Goal: Obtain resource: Download file/media

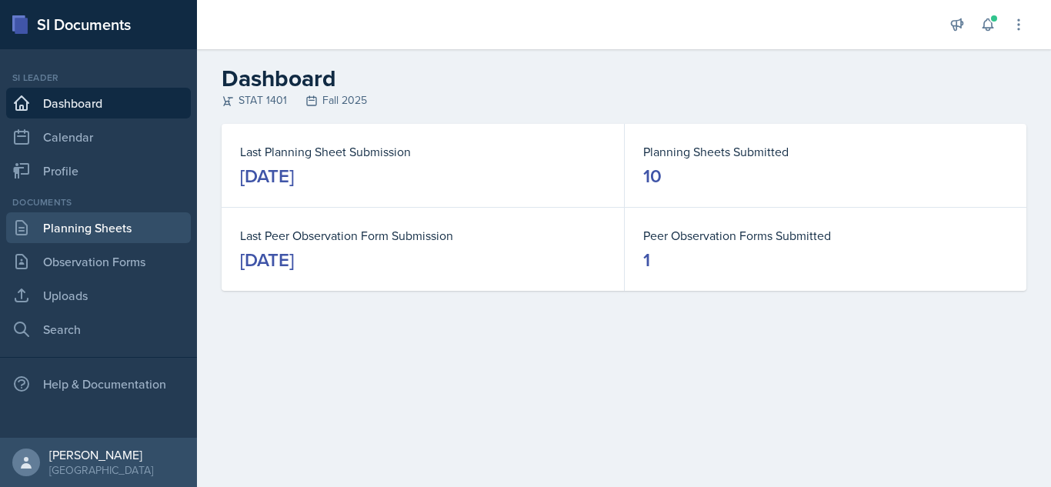
click at [60, 215] on link "Planning Sheets" at bounding box center [98, 227] width 185 height 31
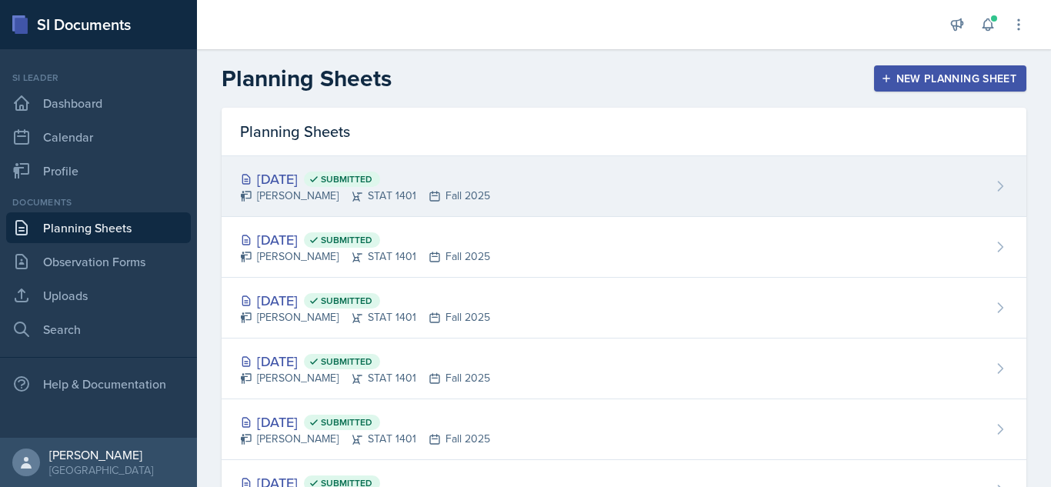
click at [488, 205] on div "[DATE] Submitted [PERSON_NAME] STAT 1401 Fall 2025" at bounding box center [623, 186] width 804 height 61
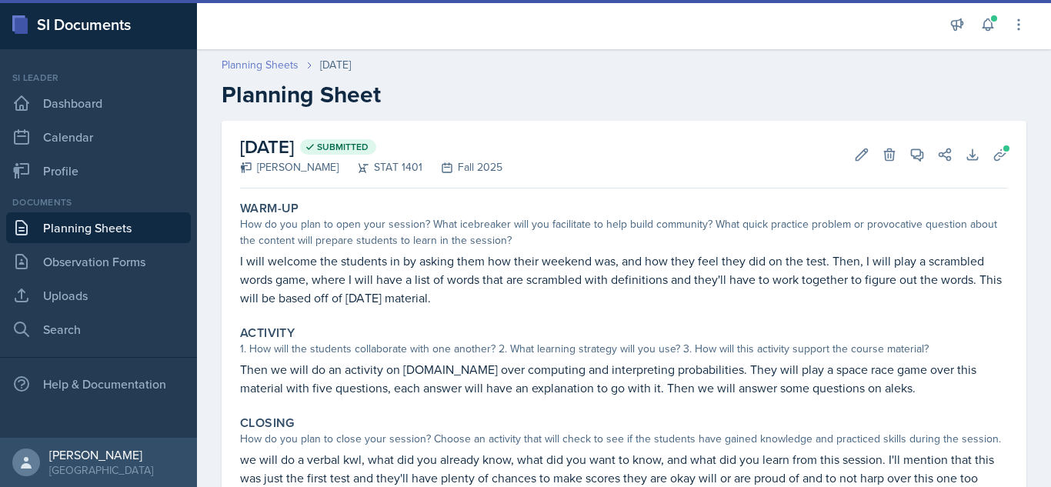
click at [268, 66] on link "Planning Sheets" at bounding box center [259, 65] width 77 height 16
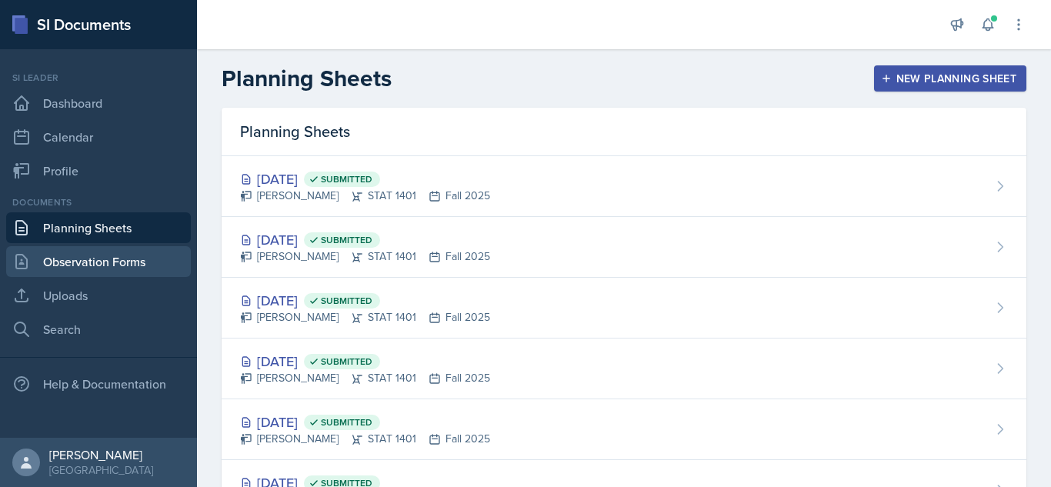
click at [74, 257] on link "Observation Forms" at bounding box center [98, 261] width 185 height 31
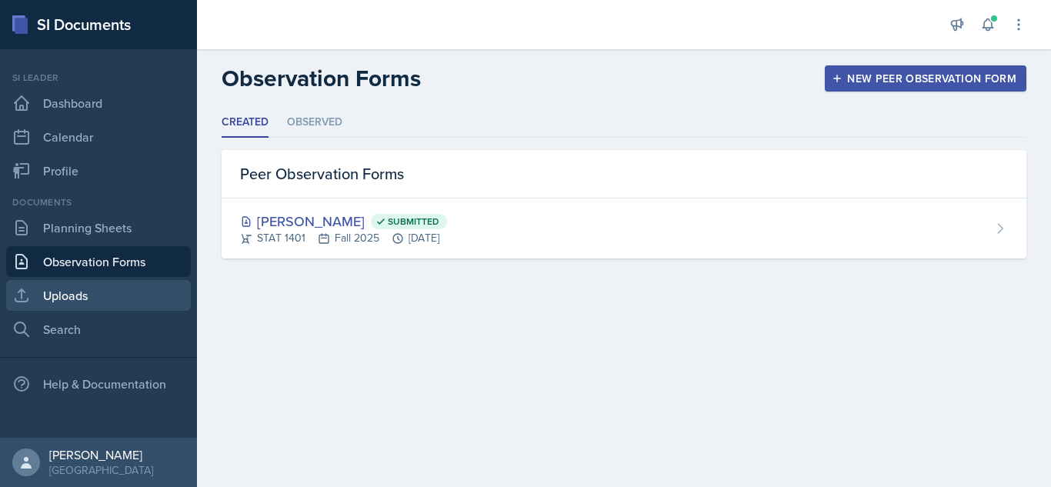
click at [59, 302] on link "Uploads" at bounding box center [98, 295] width 185 height 31
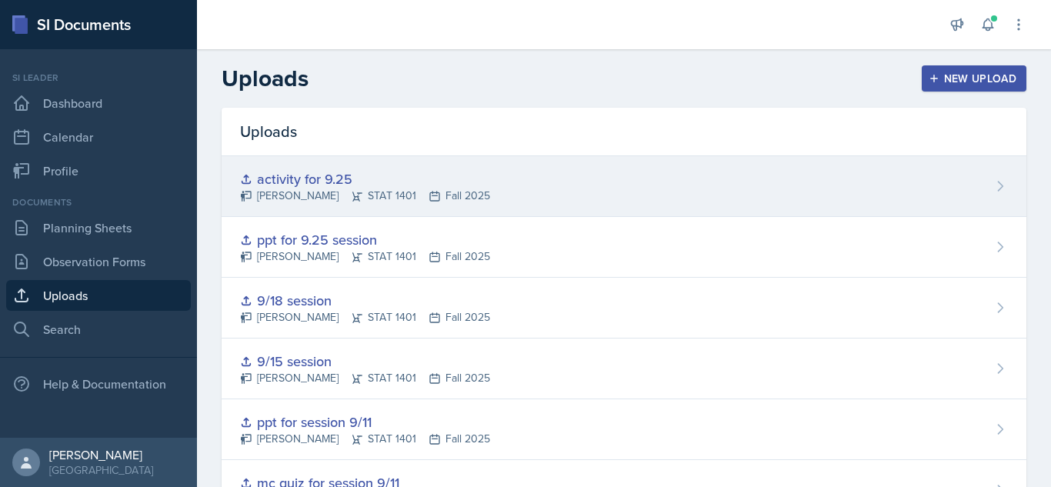
click at [964, 187] on div "activity for 9.25 [PERSON_NAME] STAT 1401 Fall 2025" at bounding box center [623, 186] width 804 height 61
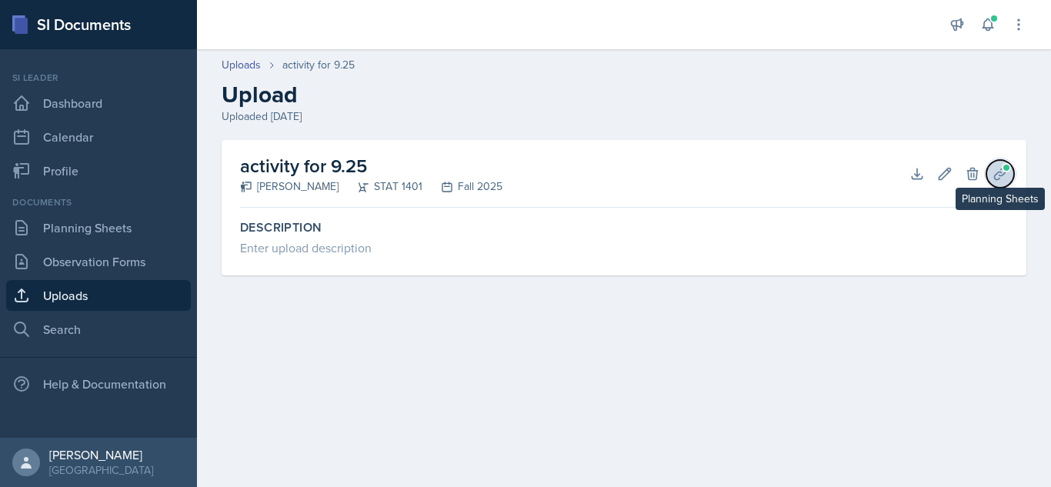
click at [996, 167] on icon at bounding box center [999, 173] width 15 height 15
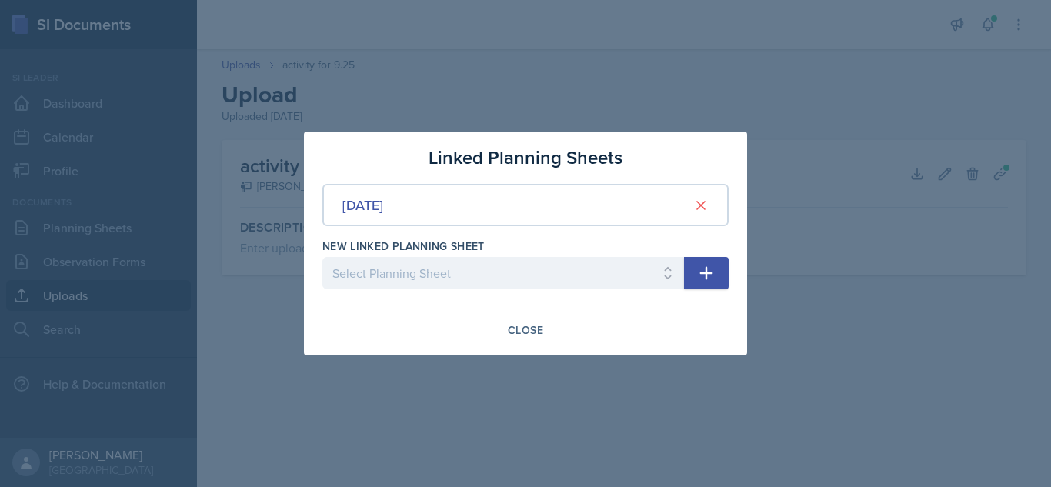
click at [545, 69] on div at bounding box center [525, 243] width 1051 height 487
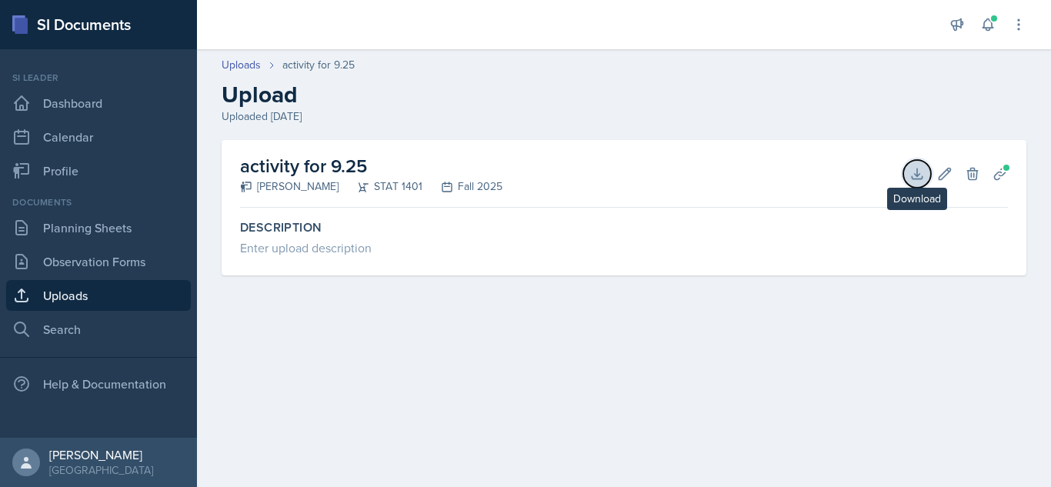
click at [904, 173] on button "Download" at bounding box center [917, 174] width 28 height 28
click at [256, 62] on link "Uploads" at bounding box center [240, 65] width 39 height 16
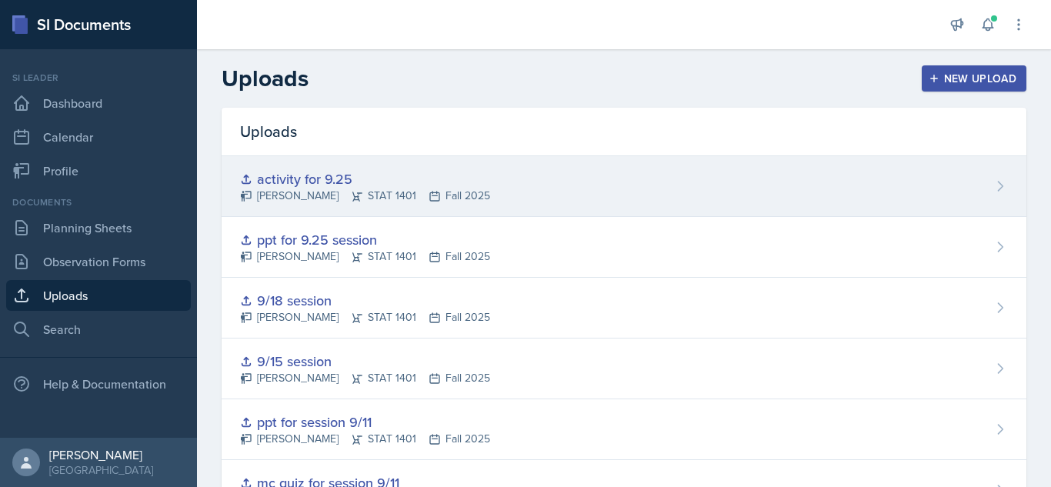
click at [532, 180] on div "activity for 9.25 [PERSON_NAME] STAT 1401 Fall 2025" at bounding box center [623, 186] width 804 height 61
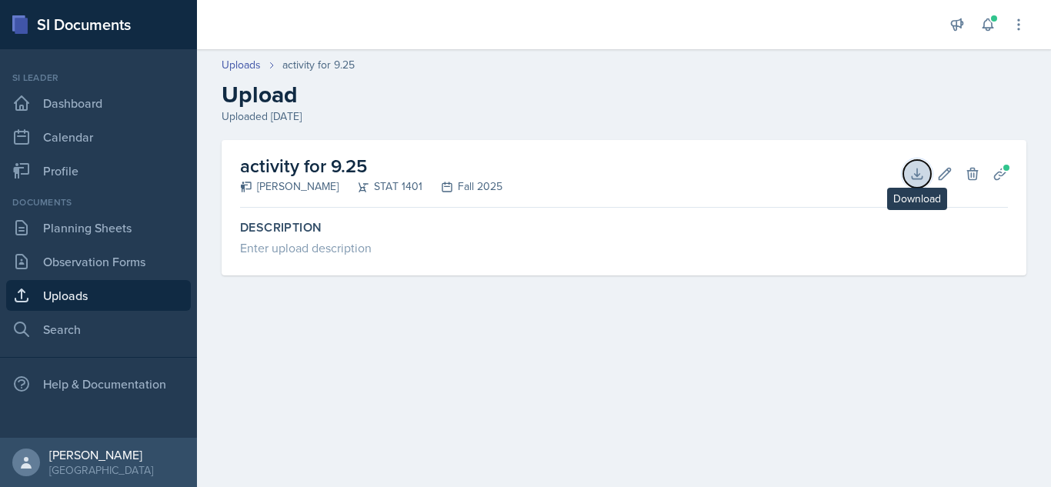
click at [914, 180] on icon at bounding box center [916, 173] width 15 height 15
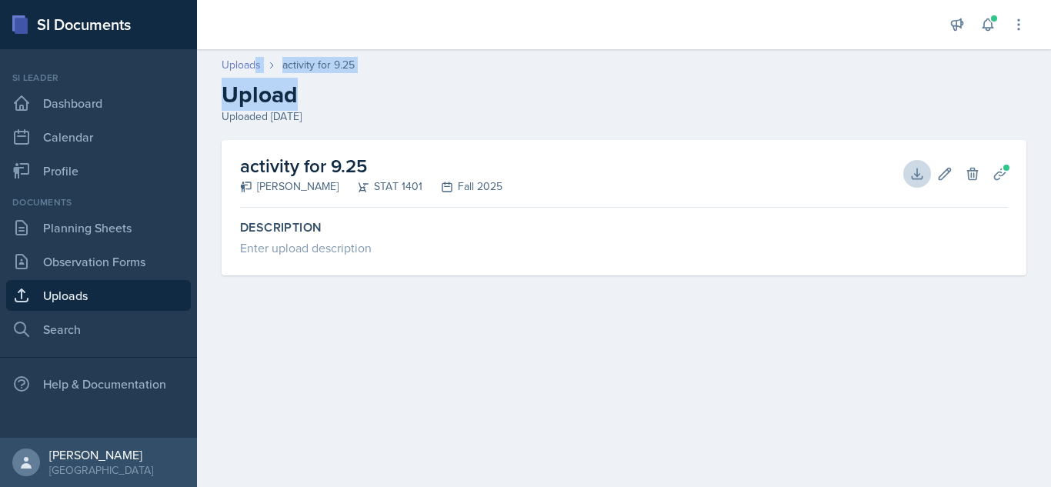
drag, startPoint x: 598, startPoint y: 85, endPoint x: 252, endPoint y: 62, distance: 346.1
click at [252, 62] on div "Uploads activity for 9.25 Upload Uploaded [DATE]" at bounding box center [624, 91] width 854 height 68
click at [252, 62] on link "Uploads" at bounding box center [240, 65] width 39 height 16
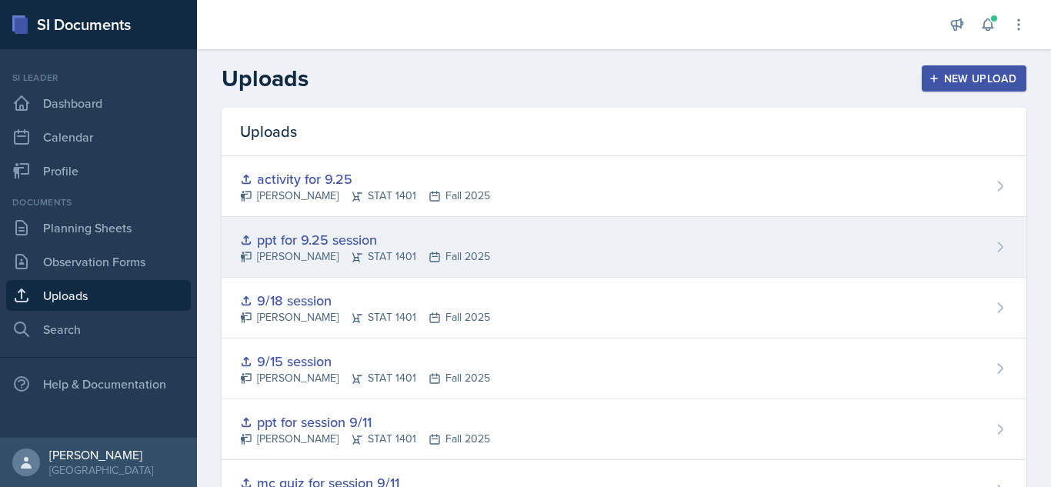
click at [548, 254] on div "ppt for 9.25 session [PERSON_NAME] STAT 1401 Fall 2025" at bounding box center [623, 247] width 804 height 61
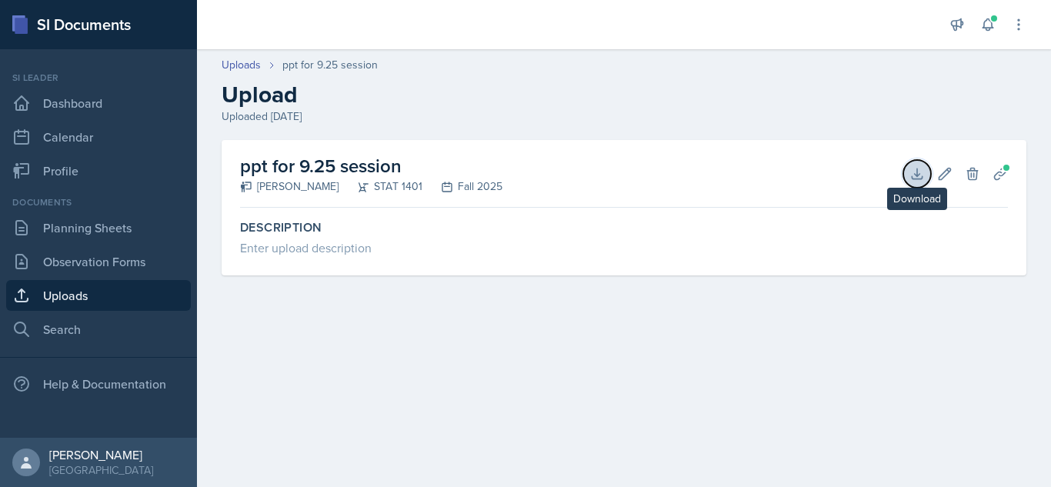
click at [922, 182] on button "Download" at bounding box center [917, 174] width 28 height 28
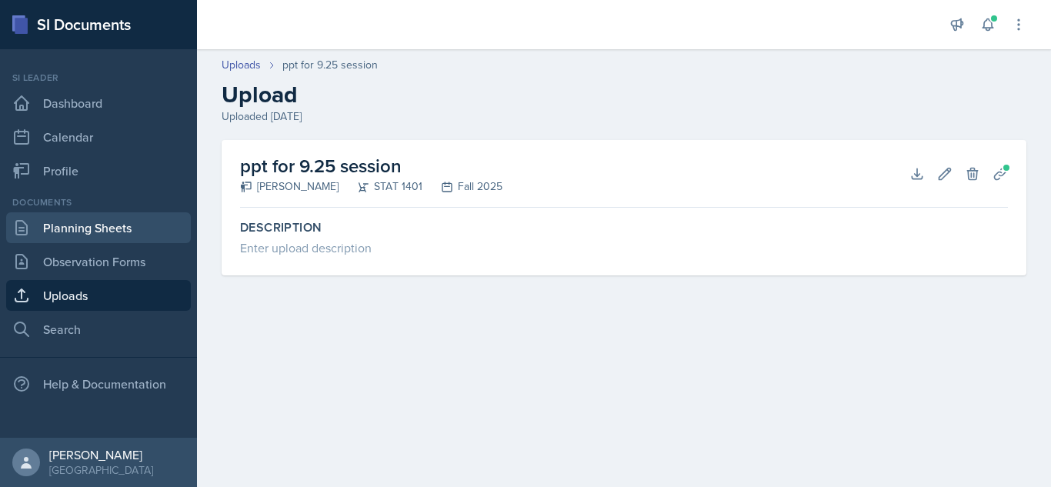
click at [98, 228] on link "Planning Sheets" at bounding box center [98, 227] width 185 height 31
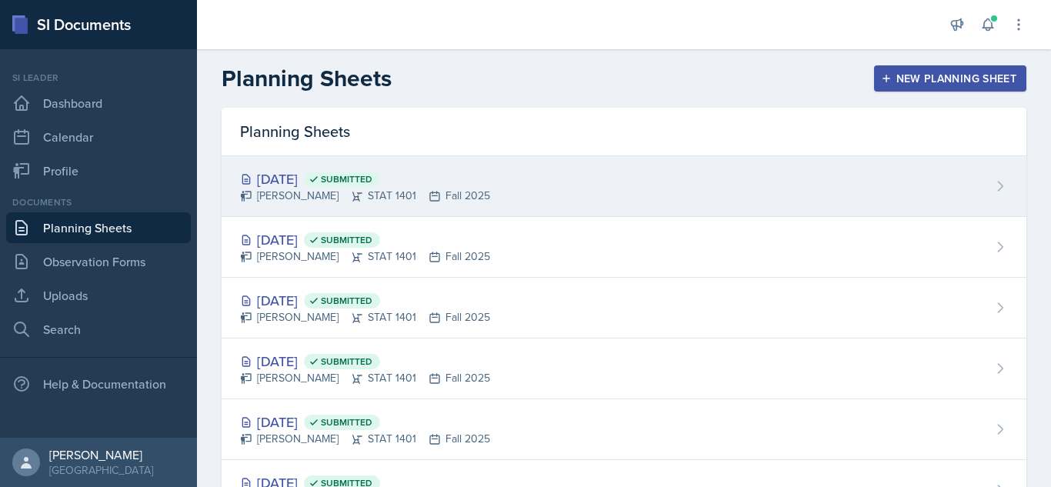
click at [487, 188] on div "[DATE] Submitted [PERSON_NAME] STAT 1401 Fall 2025" at bounding box center [623, 186] width 804 height 61
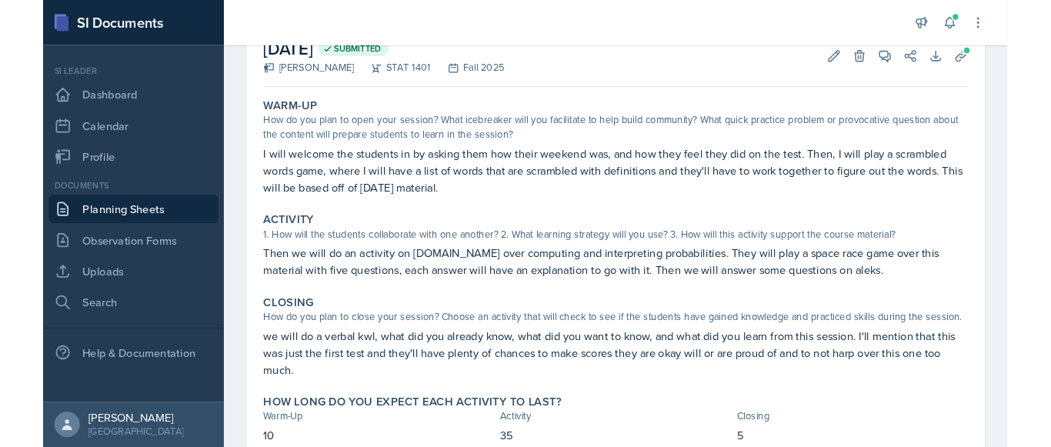
scroll to position [88, 0]
